Goal: Answer question/provide support: Share knowledge or assist other users

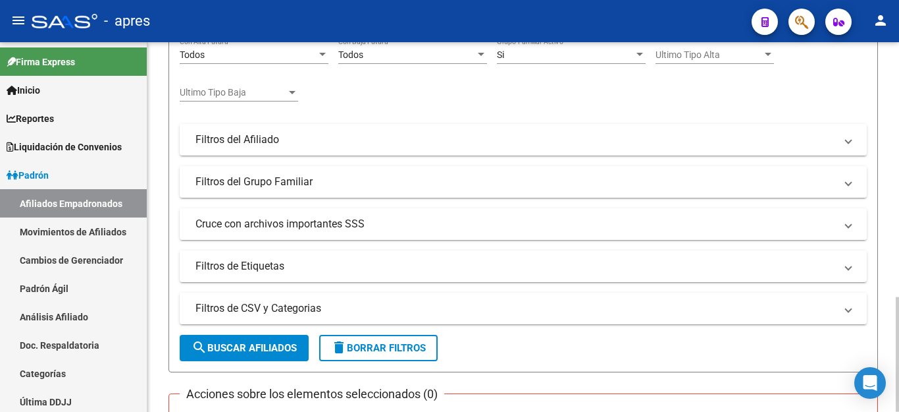
scroll to position [329, 0]
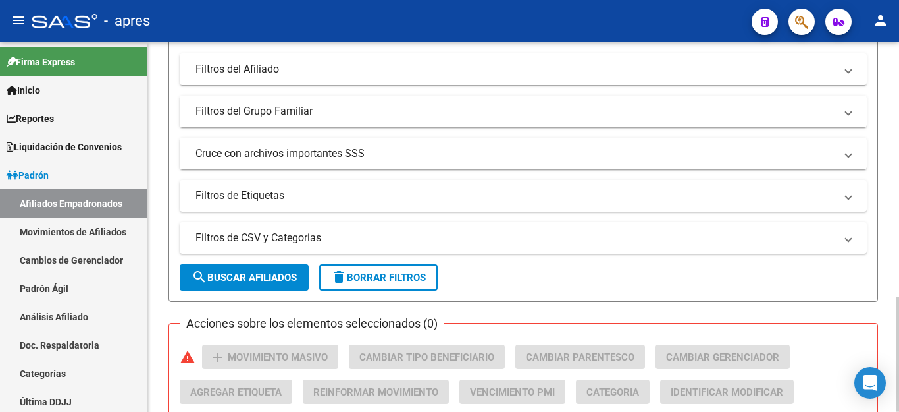
click at [388, 277] on span "delete Borrar Filtros" at bounding box center [378, 277] width 95 height 12
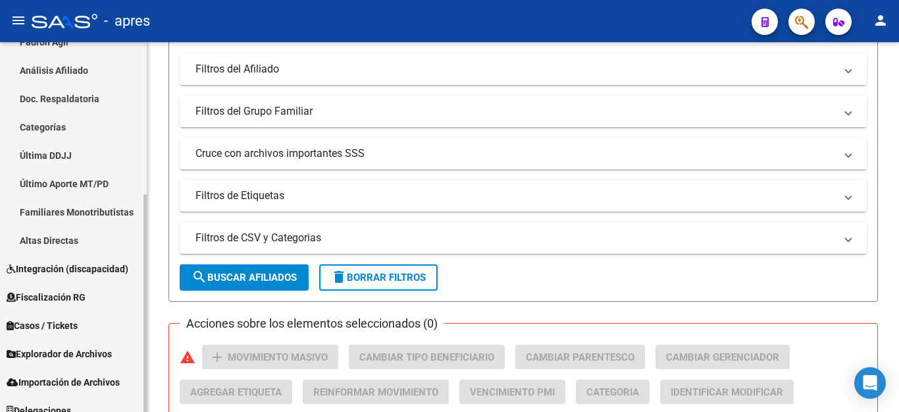
scroll to position [259, 0]
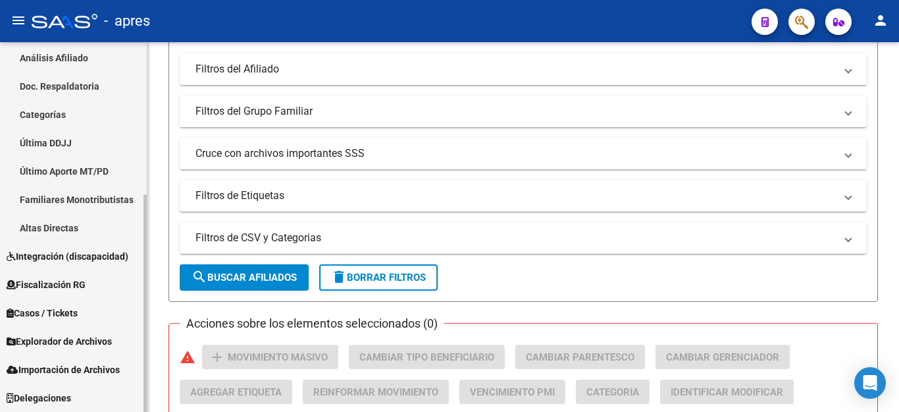
click at [44, 340] on span "Explorador de Archivos" at bounding box center [59, 341] width 105 height 14
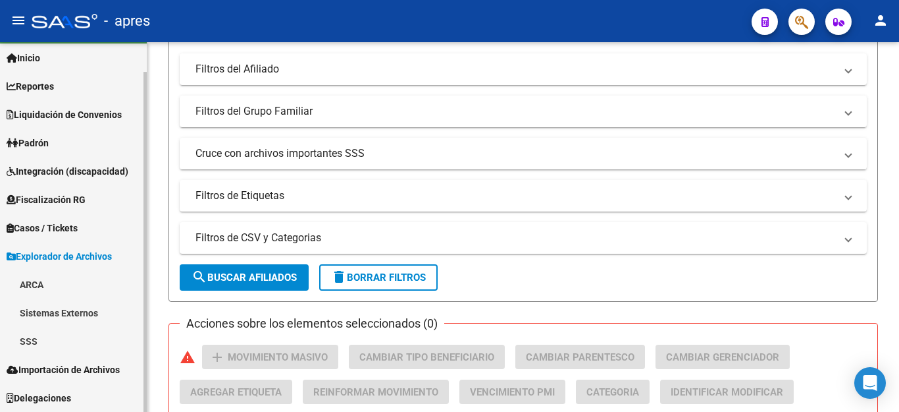
scroll to position [32, 0]
click at [38, 335] on link "SSS" at bounding box center [73, 341] width 147 height 28
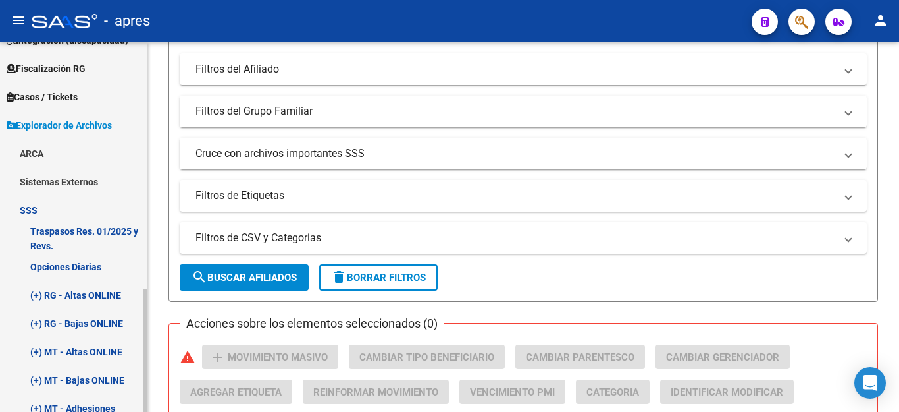
scroll to position [164, 0]
click at [67, 265] on link "Opciones Diarias" at bounding box center [73, 266] width 147 height 28
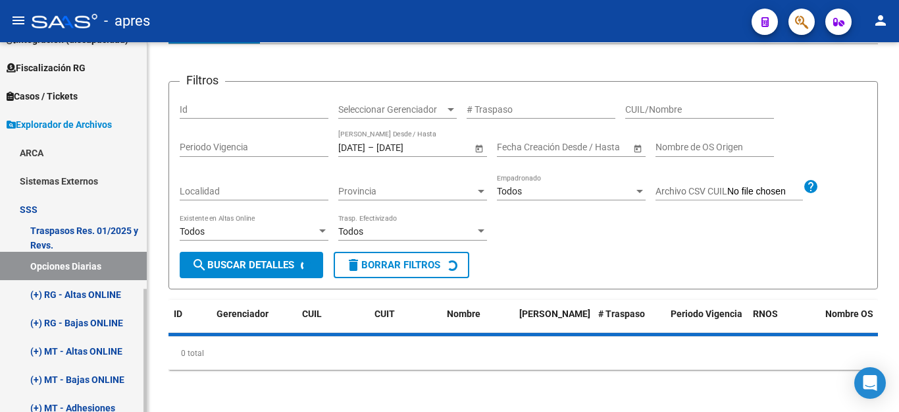
scroll to position [142, 0]
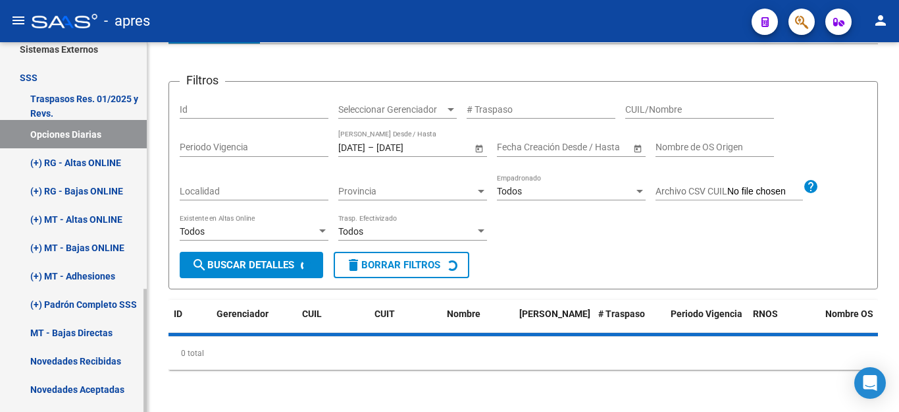
click at [68, 157] on link "(+) RG - Altas ONLINE" at bounding box center [73, 162] width 147 height 28
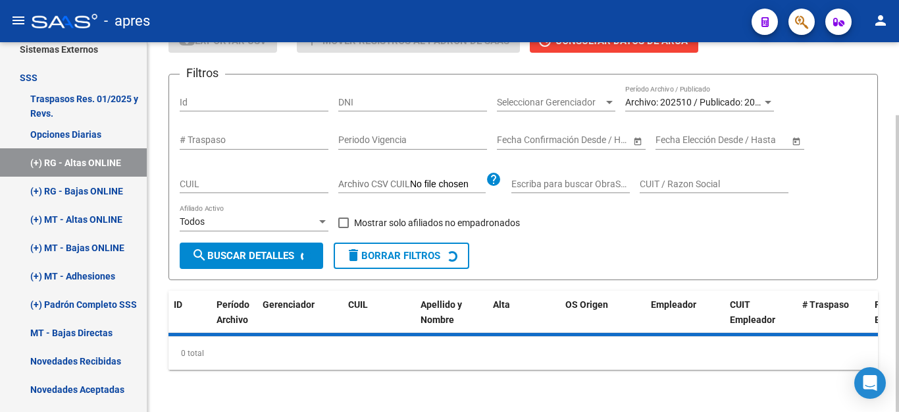
scroll to position [91, 0]
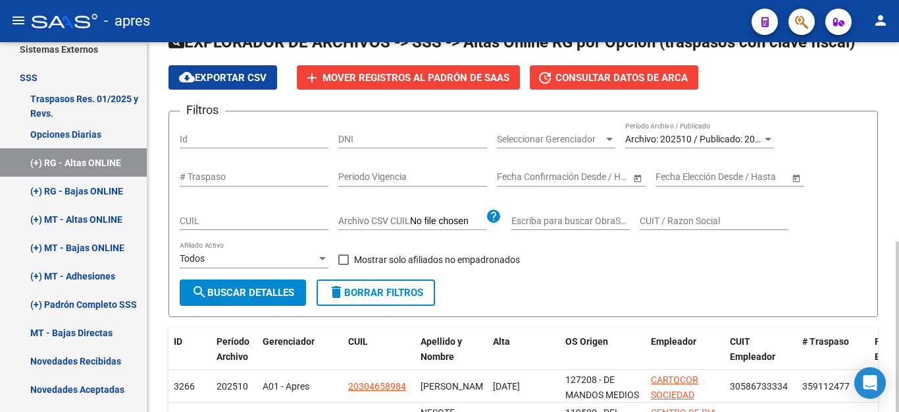
scroll to position [198, 0]
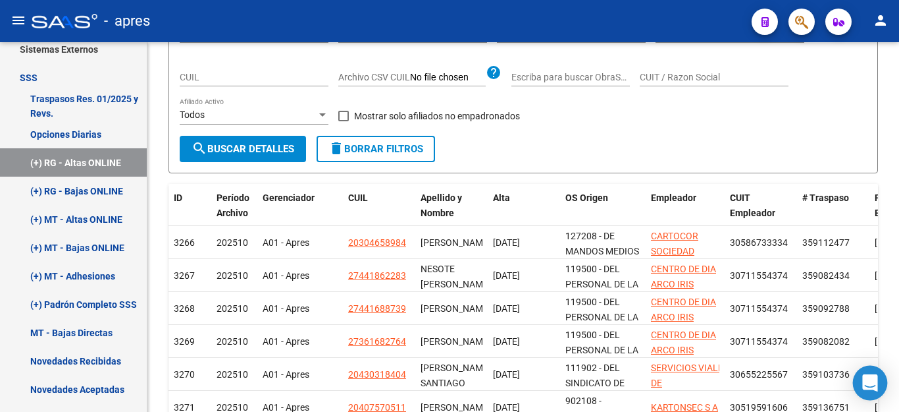
click at [864, 387] on icon "Open Intercom Messenger" at bounding box center [870, 382] width 17 height 17
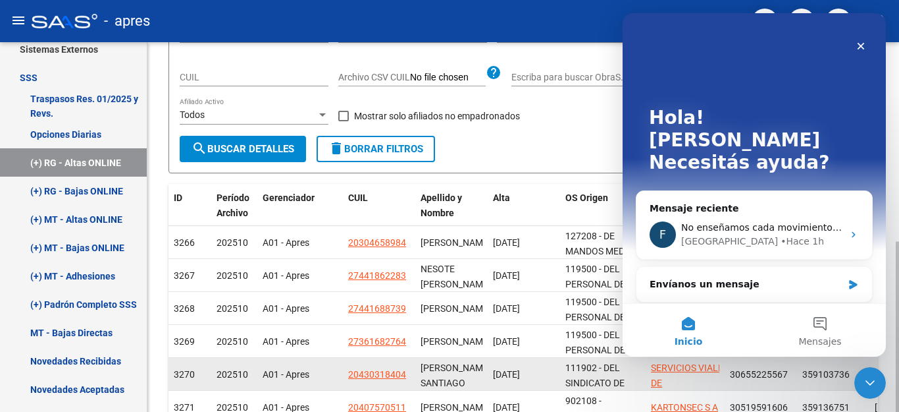
scroll to position [0, 0]
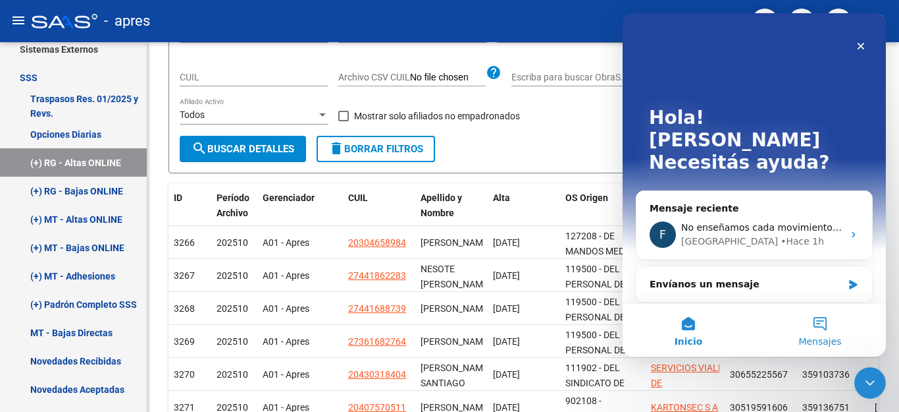
click at [823, 316] on button "Mensajes" at bounding box center [821, 330] width 132 height 53
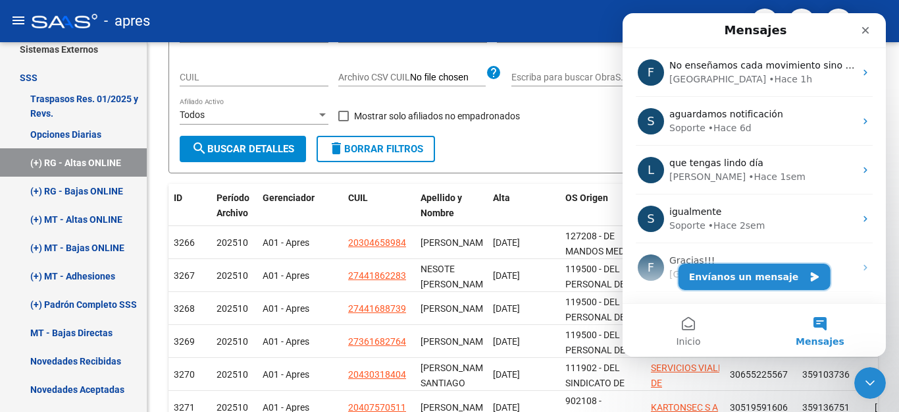
click at [753, 279] on button "Envíanos un mensaje" at bounding box center [755, 276] width 152 height 26
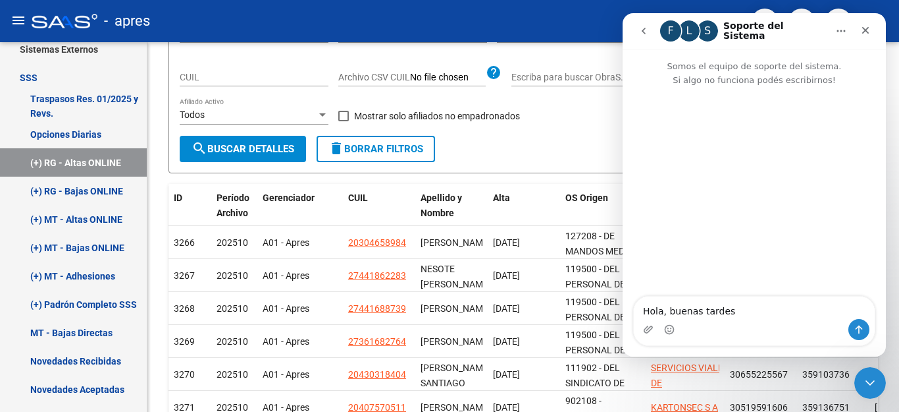
type textarea "Hola, buenas tardes!"
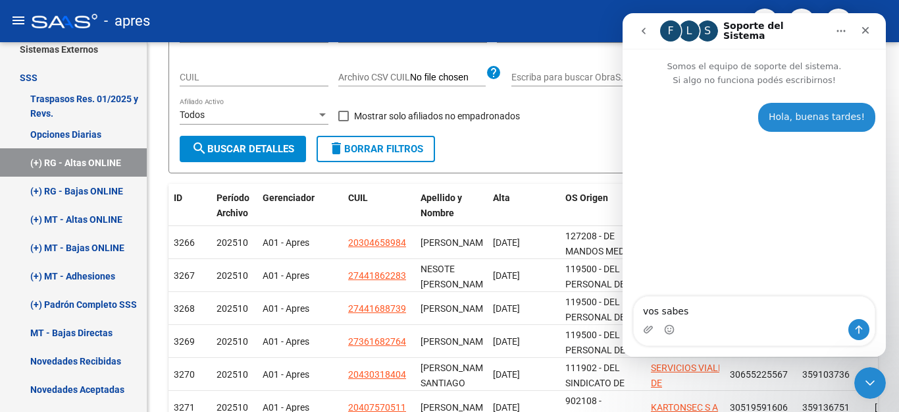
type textarea "vos sabes d"
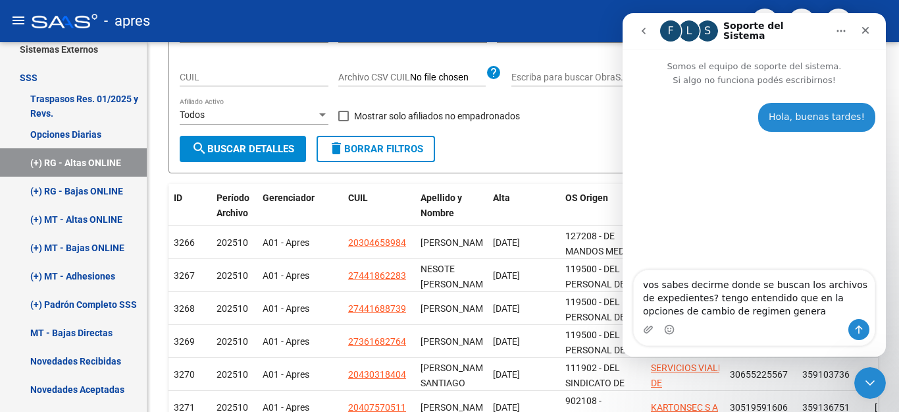
type textarea "vos sabes decirme donde se buscan los archivos de expedientes? tengo entendido …"
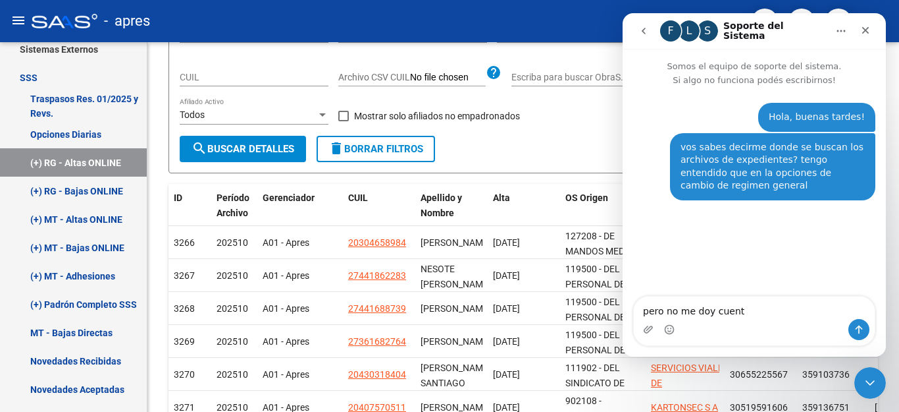
type textarea "pero no me doy cuenta"
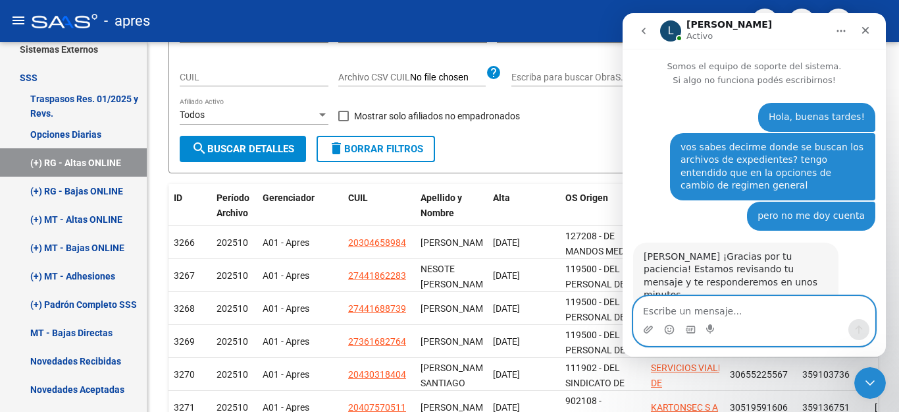
scroll to position [122, 0]
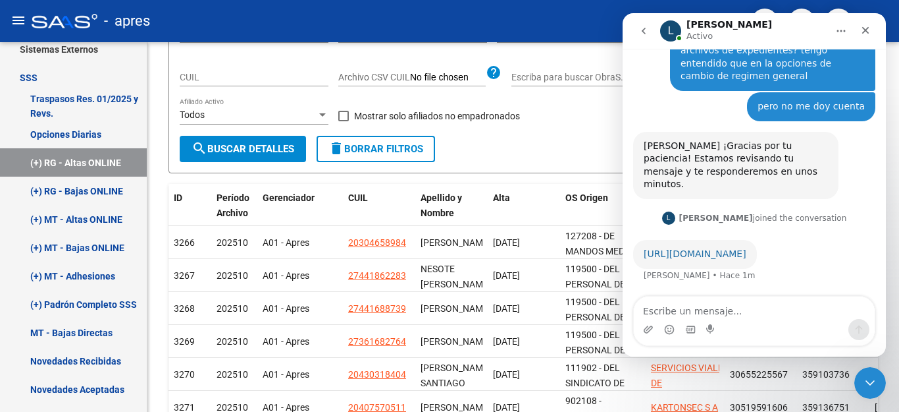
click at [707, 248] on link "[URL][DOMAIN_NAME]" at bounding box center [695, 253] width 103 height 11
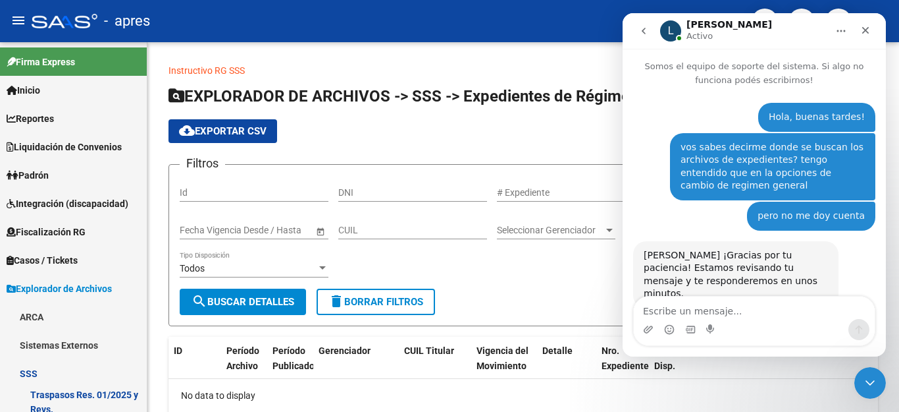
scroll to position [122, 0]
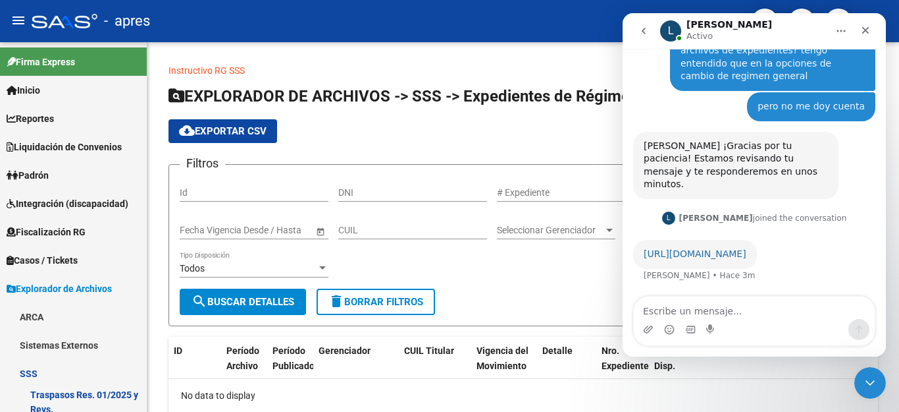
click at [679, 248] on link "[URL][DOMAIN_NAME]" at bounding box center [695, 253] width 103 height 11
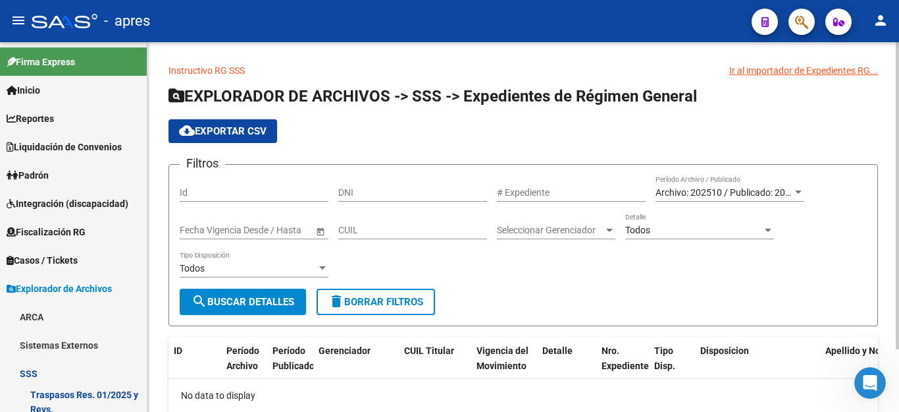
scroll to position [122, 0]
